Goal: Information Seeking & Learning: Stay updated

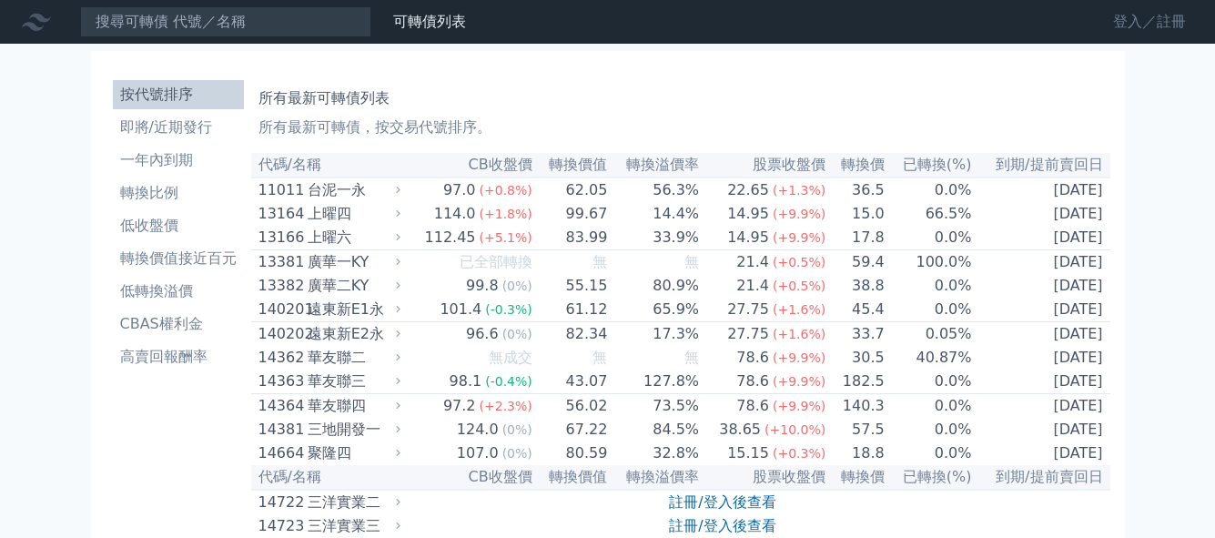
click at [1147, 14] on link "登入／註冊" at bounding box center [1149, 21] width 102 height 29
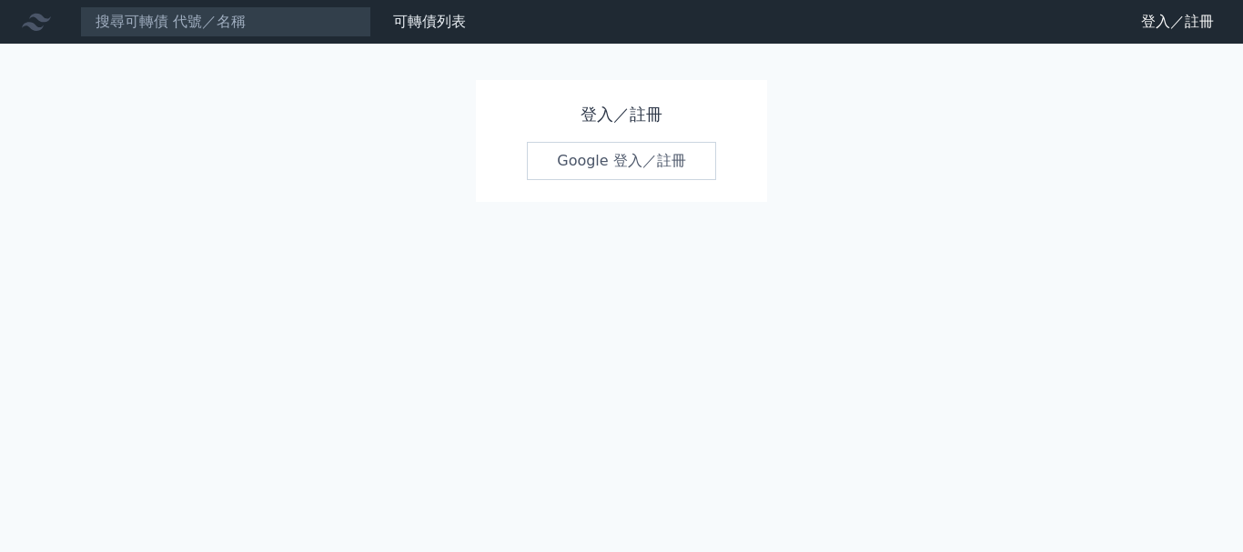
click at [605, 169] on link "Google 登入／註冊" at bounding box center [621, 161] width 189 height 38
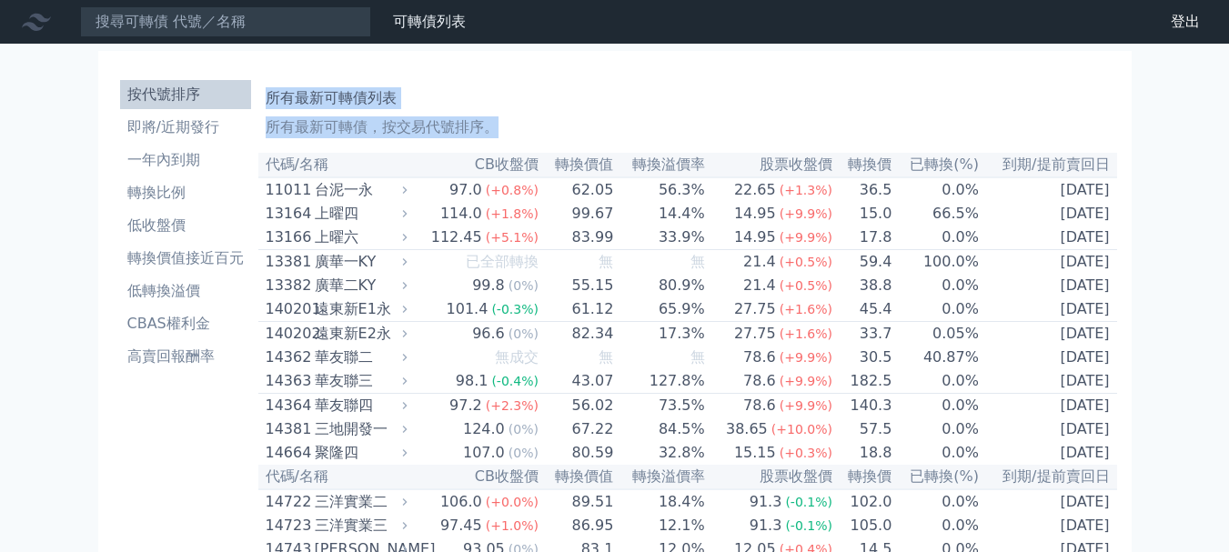
drag, startPoint x: 271, startPoint y: 97, endPoint x: 1180, endPoint y: 208, distance: 915.9
copy div "所有最新可轉債列表 所有最新可轉債，按交易代號排序。"
click at [166, 159] on li "一年內到期" at bounding box center [185, 160] width 131 height 22
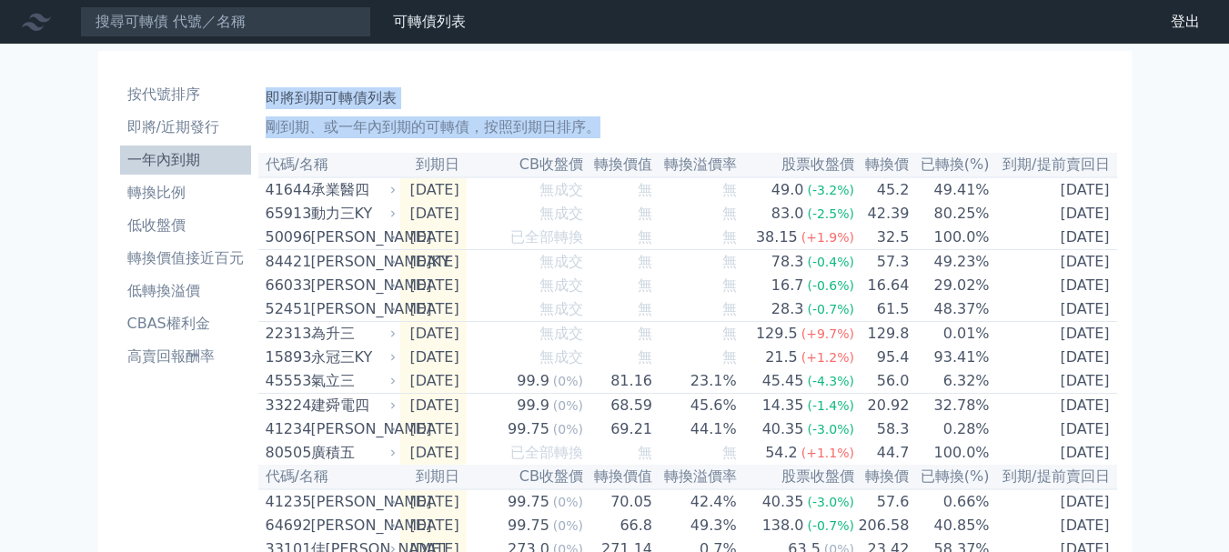
drag, startPoint x: 268, startPoint y: 100, endPoint x: 1144, endPoint y: 215, distance: 882.9
copy div "即將到期可轉債列表 剛到期、或一年內到期的可轉債，按照到期日排序。"
click at [145, 140] on link "即將/近期發行" at bounding box center [185, 127] width 131 height 29
